Goal: Transaction & Acquisition: Purchase product/service

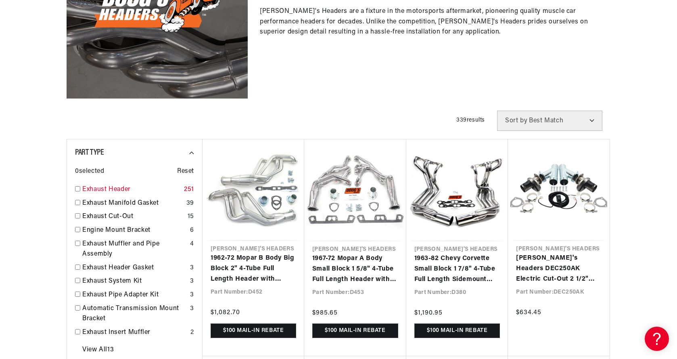
scroll to position [202, 0]
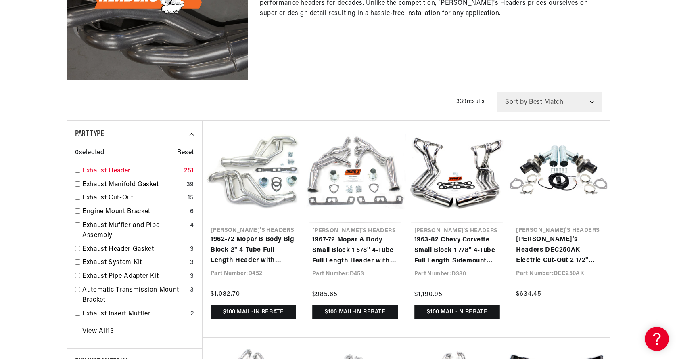
click at [102, 172] on link "Exhaust Header" at bounding box center [131, 171] width 99 height 10
checkbox input "true"
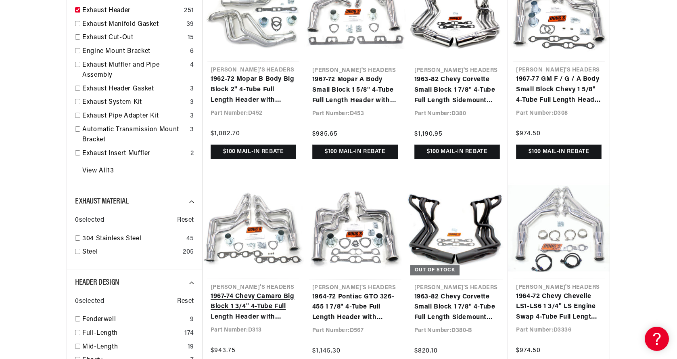
scroll to position [363, 0]
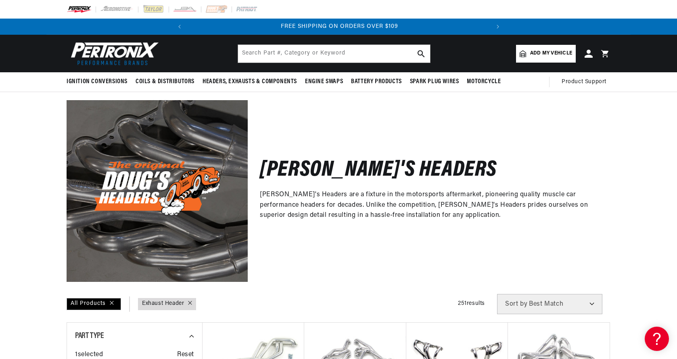
click at [543, 52] on span "Add my vehicle" at bounding box center [552, 54] width 42 height 8
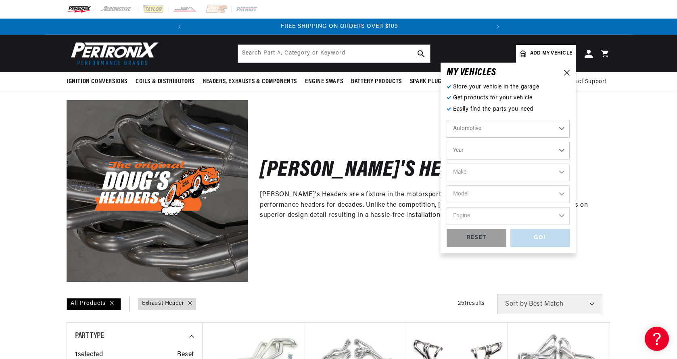
click at [478, 149] on select "Year [DATE] 2021 2020 2019 2018 2017 2016 2015 2014 2013 2012 2011 2010 2009 20…" at bounding box center [508, 151] width 123 height 18
select select "1998"
click at [447, 142] on select "Year [DATE] 2021 2020 2019 2018 2017 2016 2015 2014 2013 2012 2011 2010 2009 20…" at bounding box center [508, 151] width 123 height 18
select select "1998"
click at [490, 164] on div "Automotive Agricultural Industrial Marine Motorcycle 2022 2021 2020 2019 2018 2…" at bounding box center [508, 174] width 123 height 109
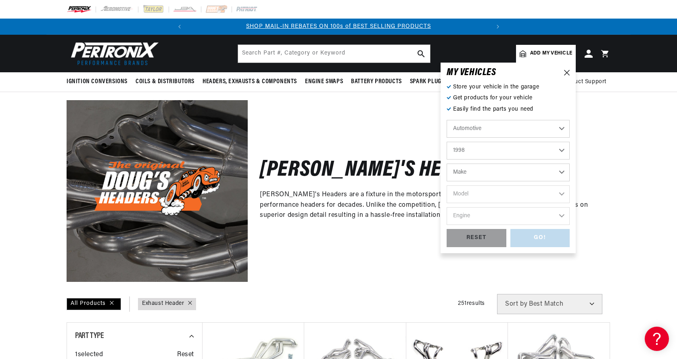
click at [488, 175] on select "Make Buick Chevrolet Chrysler Dodge Ford GMC Hyundai [GEOGRAPHIC_DATA] Jeep [GE…" at bounding box center [508, 173] width 123 height 18
select select "GMC"
click at [447, 164] on select "Make Buick Chevrolet Chrysler Dodge Ford GMC Hyundai [GEOGRAPHIC_DATA] Jeep [GE…" at bounding box center [508, 173] width 123 height 18
select select "GMC"
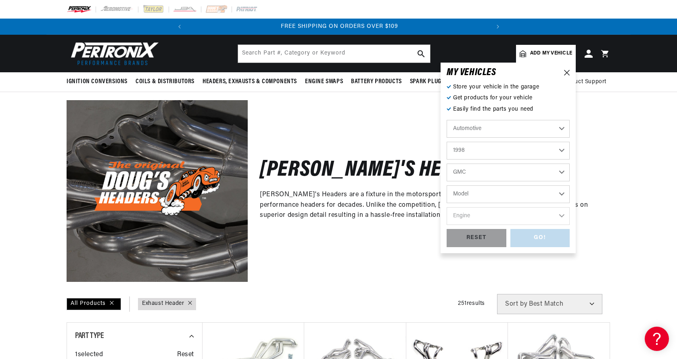
click at [455, 196] on select "Model B7 C1500 C1500 Suburban C2500 C2500 Suburban C3500 C3500HD C6500 Topkick …" at bounding box center [508, 194] width 123 height 18
select select "C1500"
click at [447, 185] on select "Model B7 C1500 C1500 Suburban C2500 C2500 Suburban C3500 C3500HD C6500 Topkick …" at bounding box center [508, 194] width 123 height 18
select select "C1500"
click at [474, 217] on select "Engine 4.3L 5.0L 5.7L" at bounding box center [508, 216] width 123 height 18
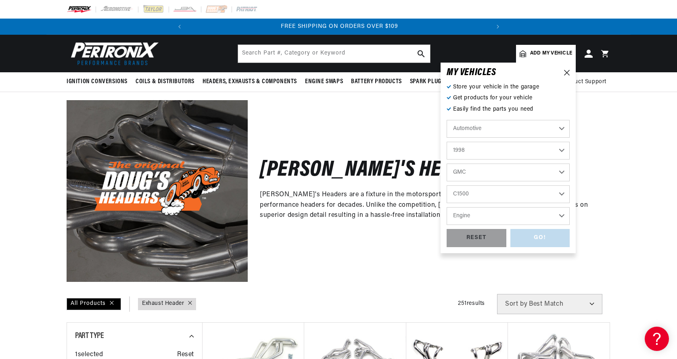
select select "5.7L"
click at [447, 207] on select "Engine 4.3L 5.0L 5.7L" at bounding box center [508, 216] width 123 height 18
select select "5.7L"
click at [539, 237] on div "GO!" at bounding box center [541, 238] width 60 height 18
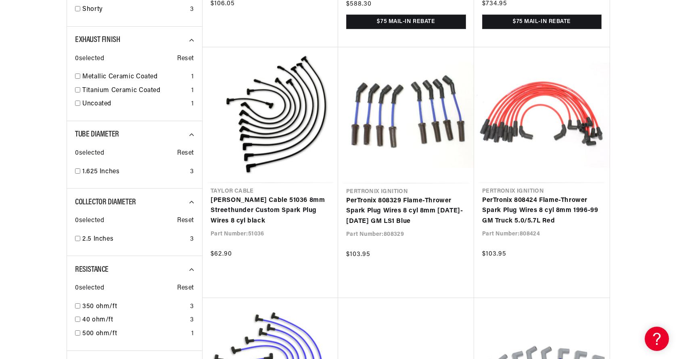
scroll to position [0, 302]
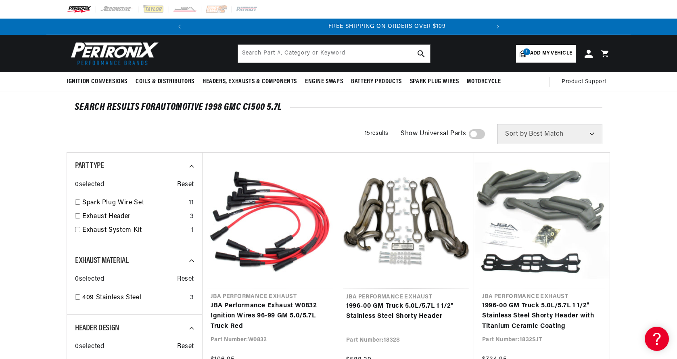
scroll to position [0, 302]
